Goal: Task Accomplishment & Management: Manage account settings

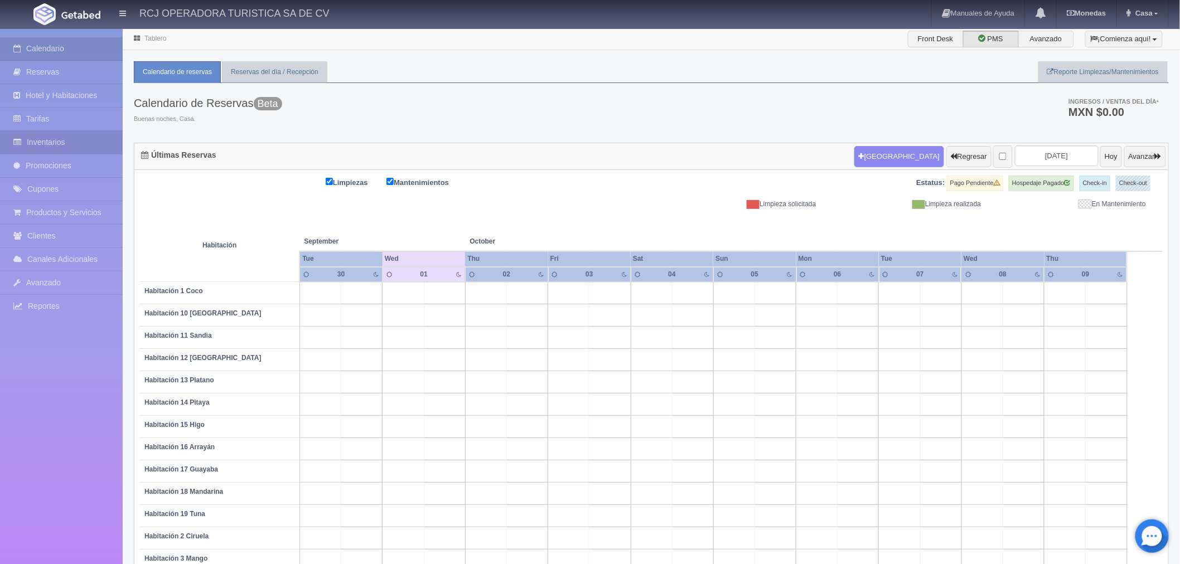
click at [68, 142] on link "Inventarios" at bounding box center [61, 142] width 123 height 23
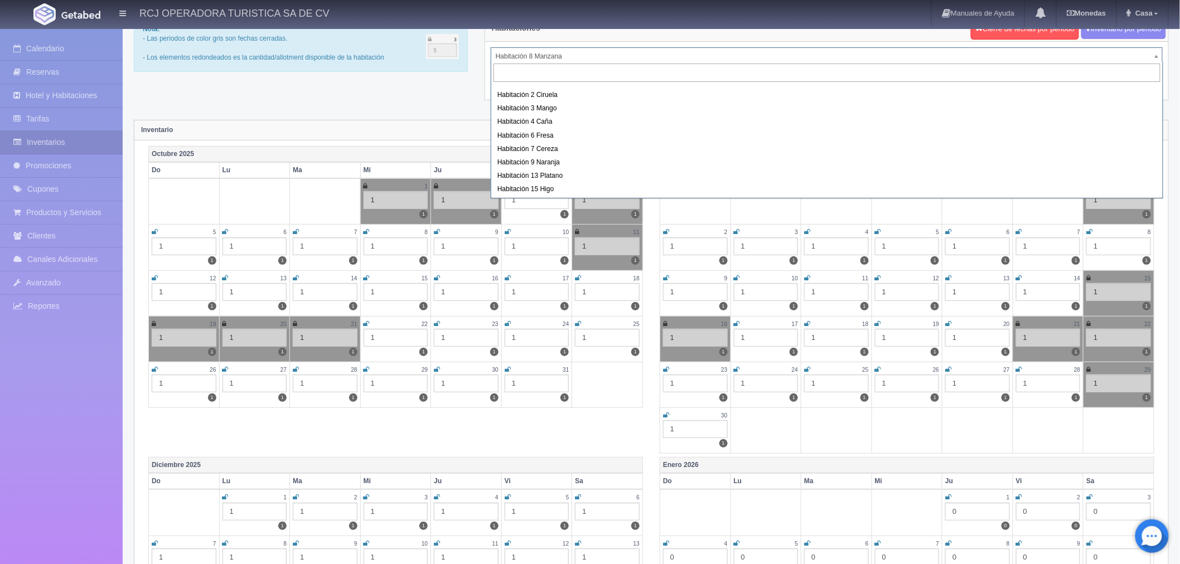
scroll to position [62, 0]
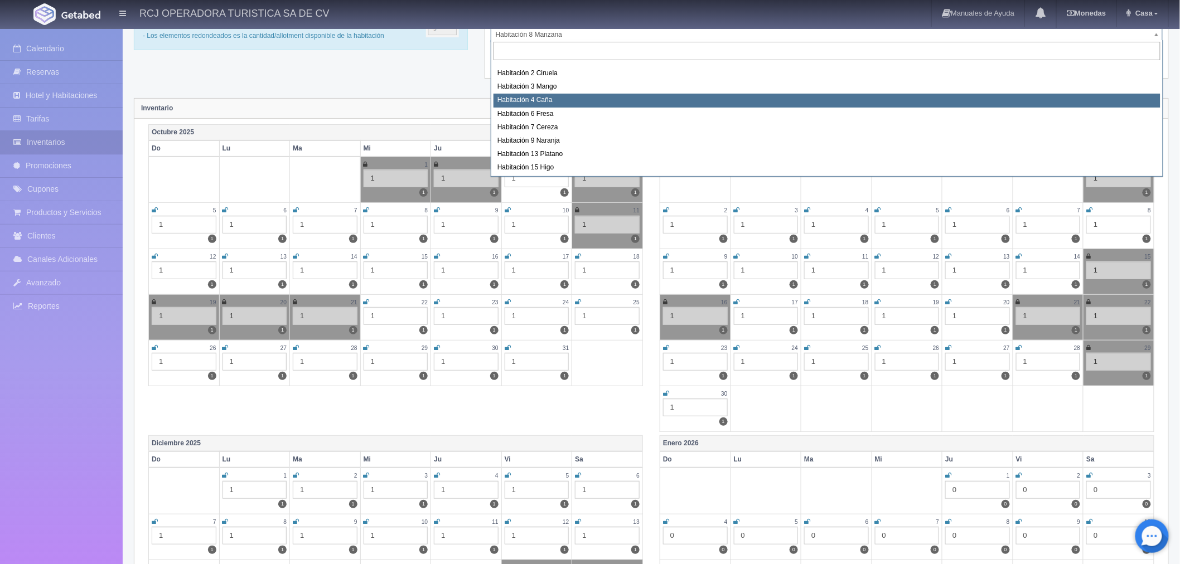
select select "1609"
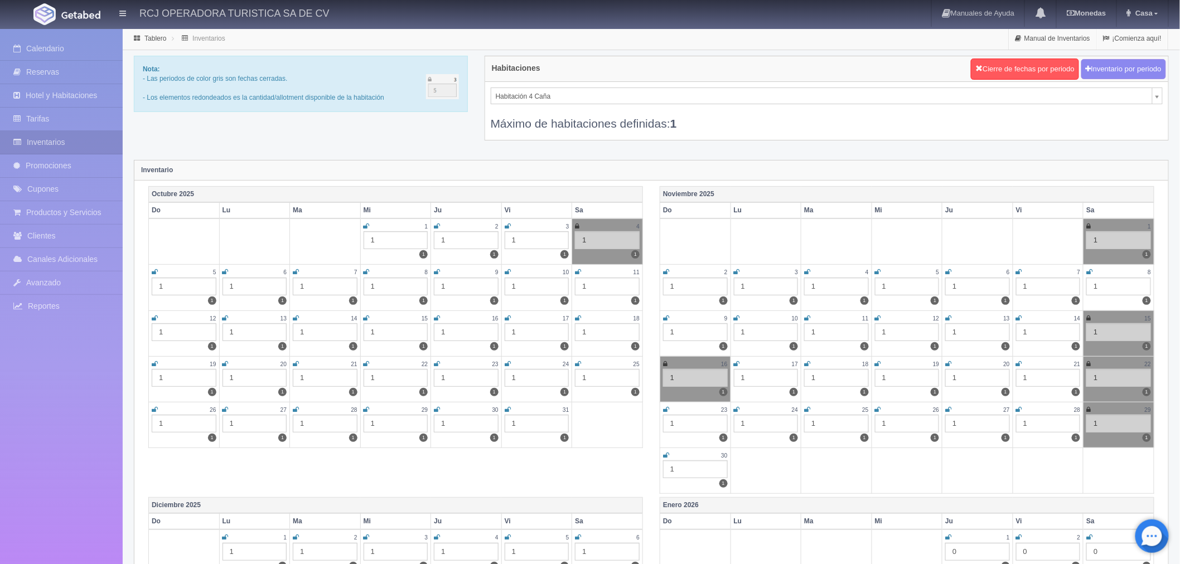
click at [506, 227] on icon at bounding box center [508, 226] width 6 height 7
